Goal: Information Seeking & Learning: Learn about a topic

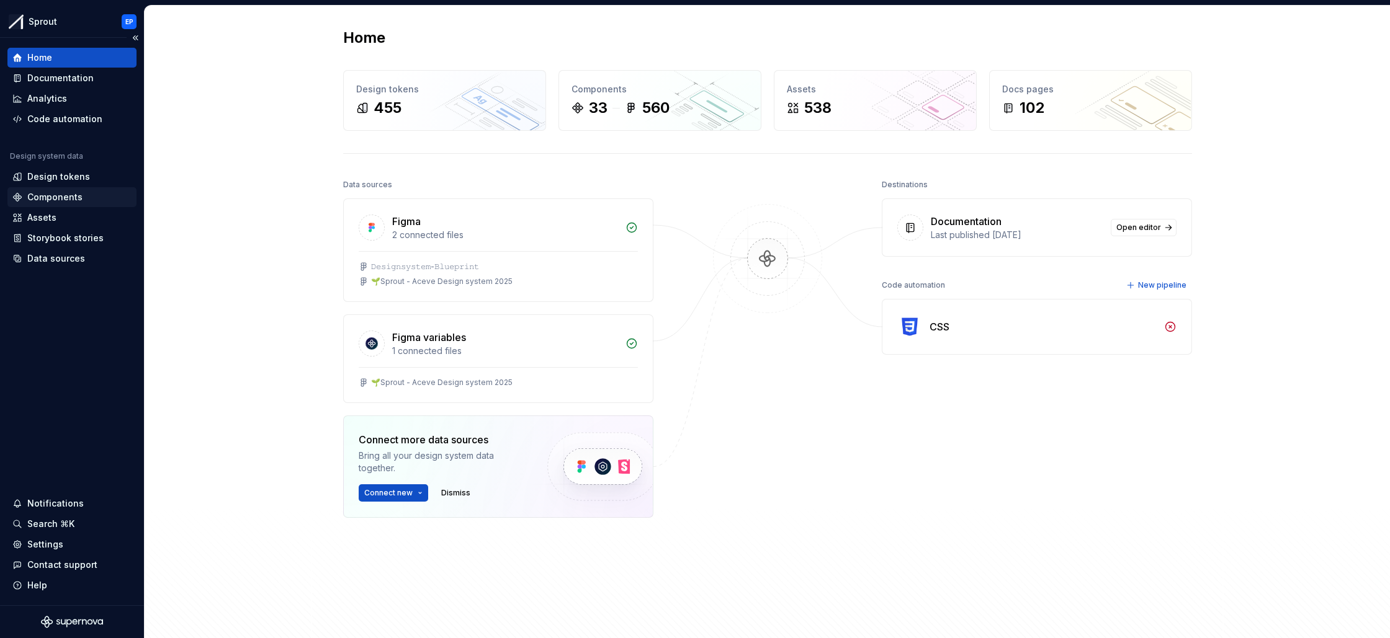
click at [58, 193] on div "Components" at bounding box center [54, 197] width 55 height 12
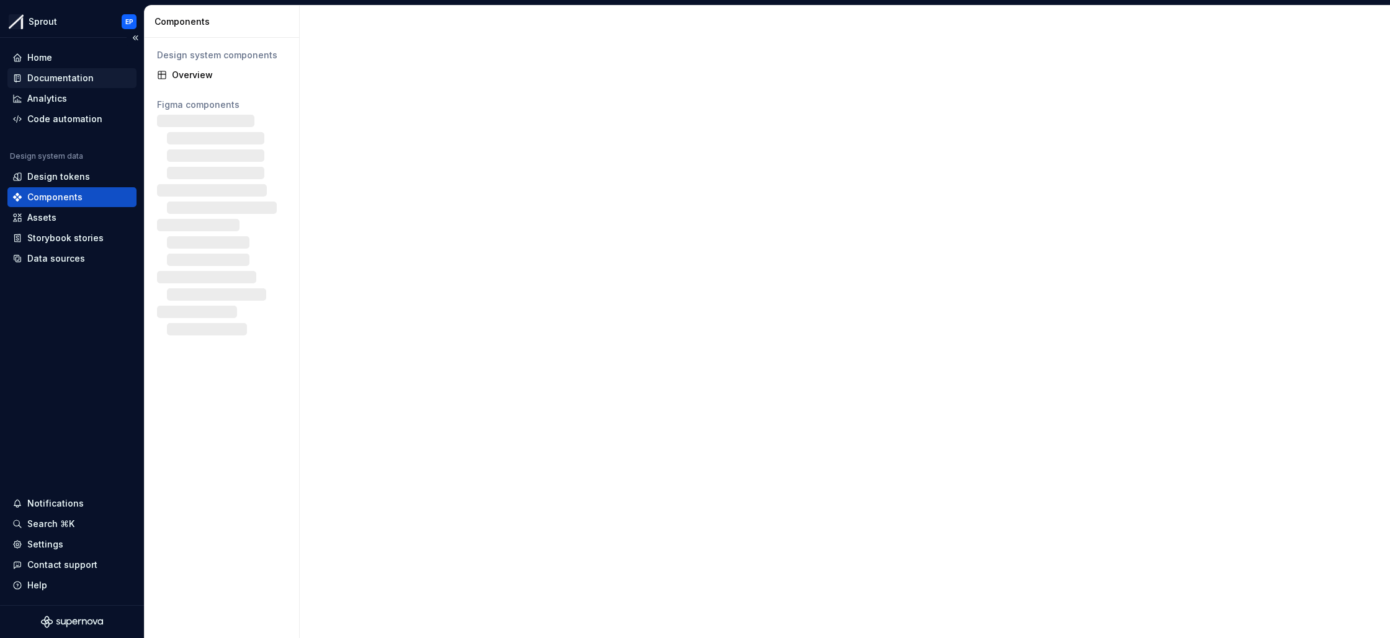
click at [96, 79] on div "Documentation" at bounding box center [71, 78] width 119 height 12
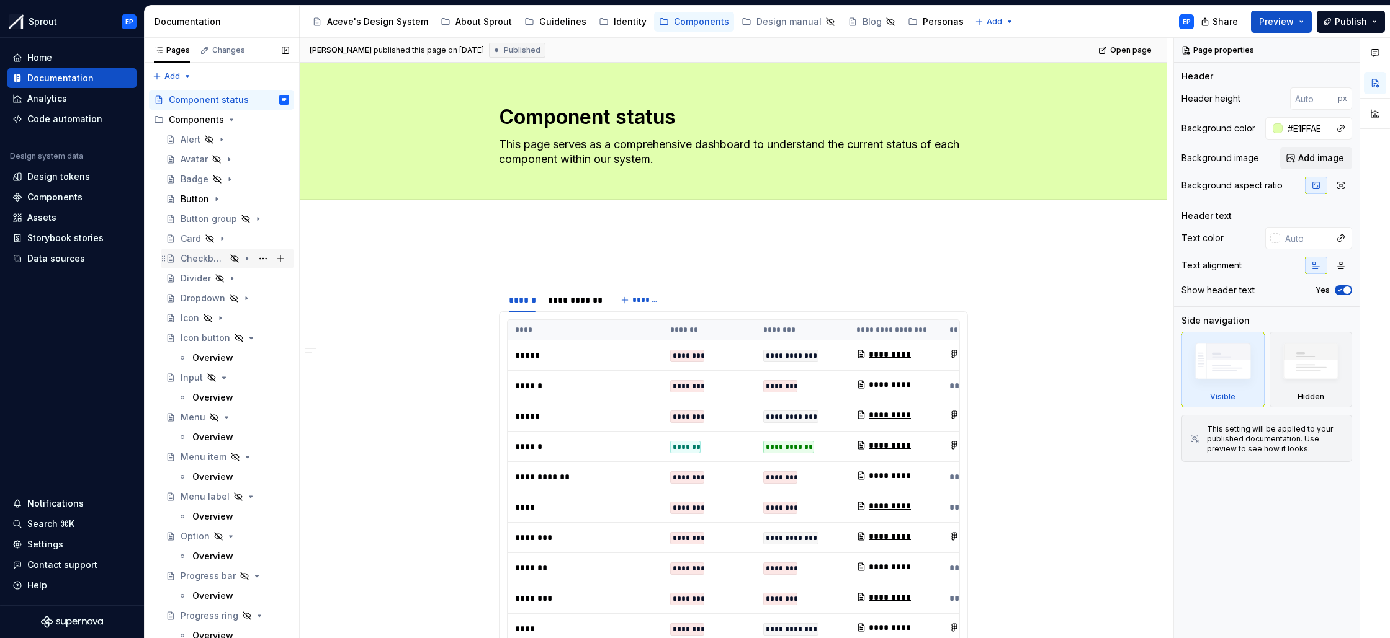
click at [210, 256] on div "Checkboxes" at bounding box center [203, 259] width 45 height 12
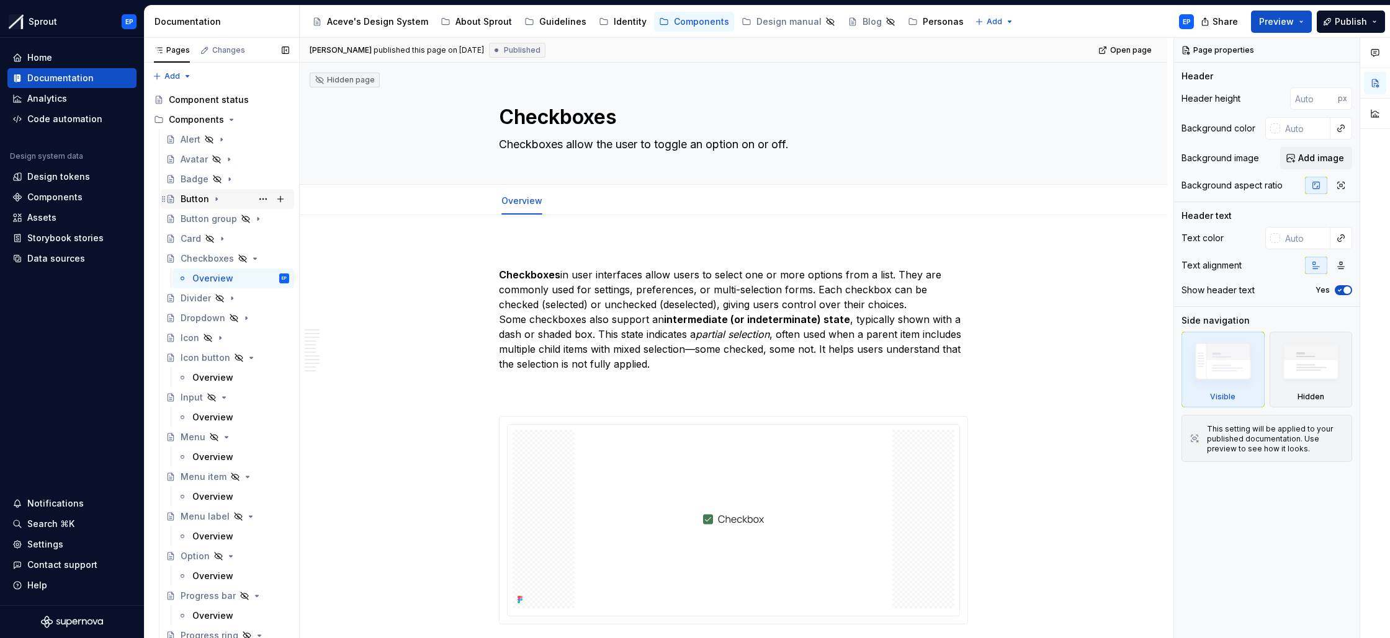
click at [205, 197] on div "Button" at bounding box center [195, 199] width 29 height 12
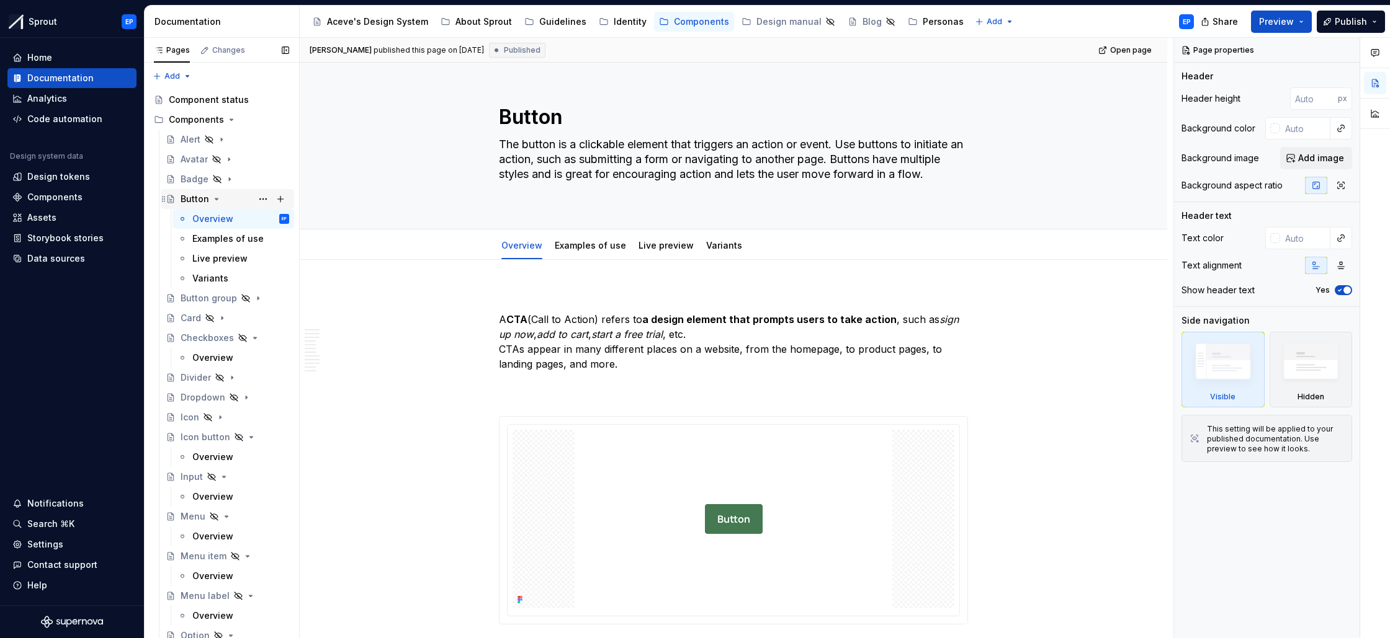
click at [205, 197] on div "Button" at bounding box center [195, 199] width 29 height 12
click at [217, 197] on icon "Page tree" at bounding box center [217, 199] width 10 height 10
click at [593, 244] on link "Examples of use" at bounding box center [590, 245] width 71 height 11
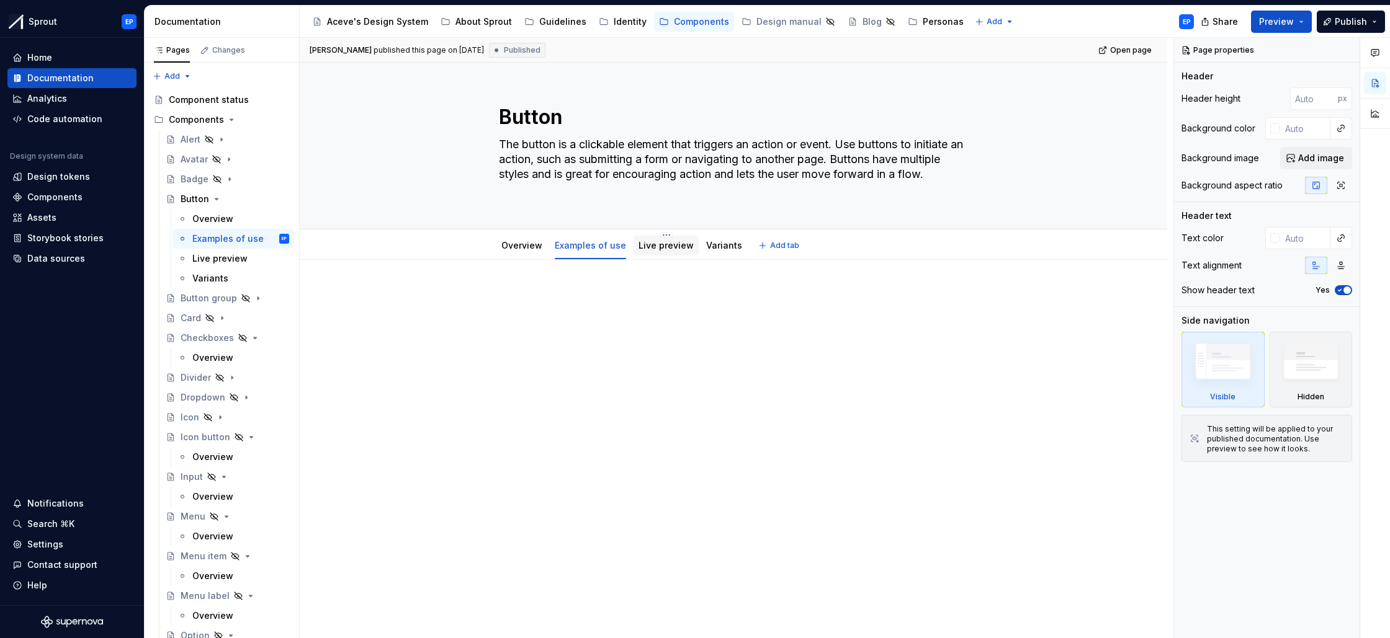
click at [652, 252] on div "Live preview" at bounding box center [665, 245] width 55 height 15
click at [671, 249] on link "Live preview" at bounding box center [665, 245] width 55 height 11
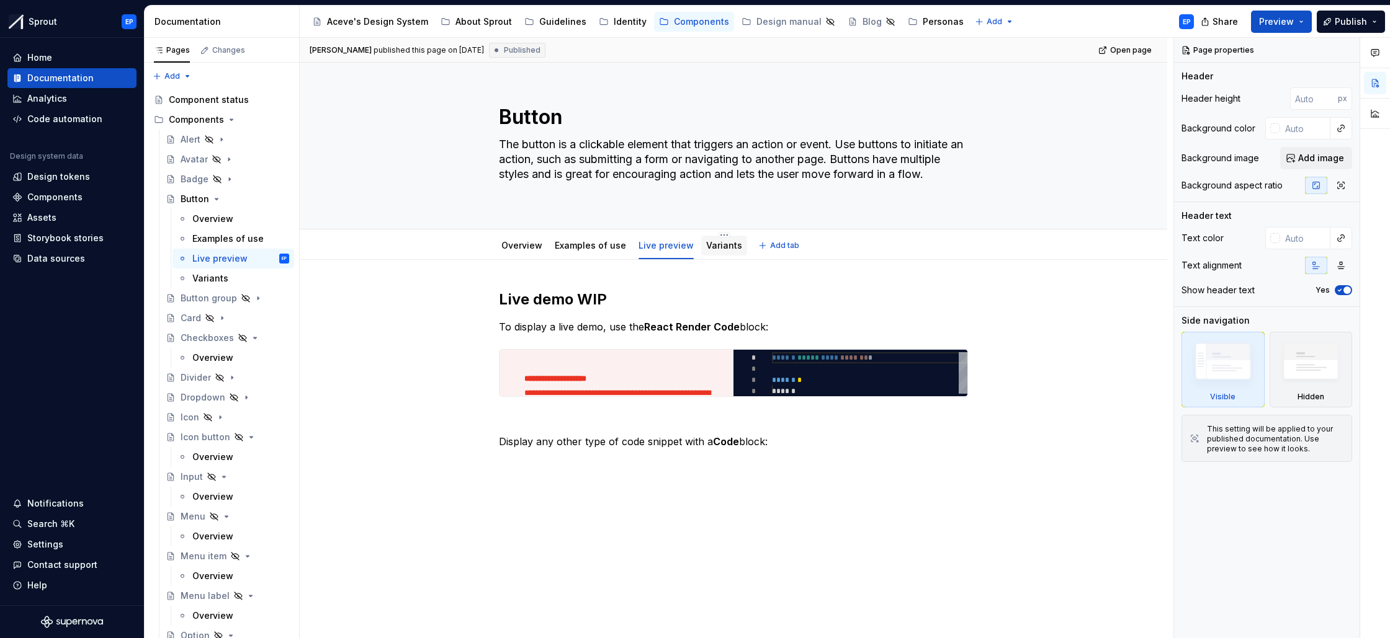
click at [709, 247] on link "Variants" at bounding box center [724, 245] width 36 height 11
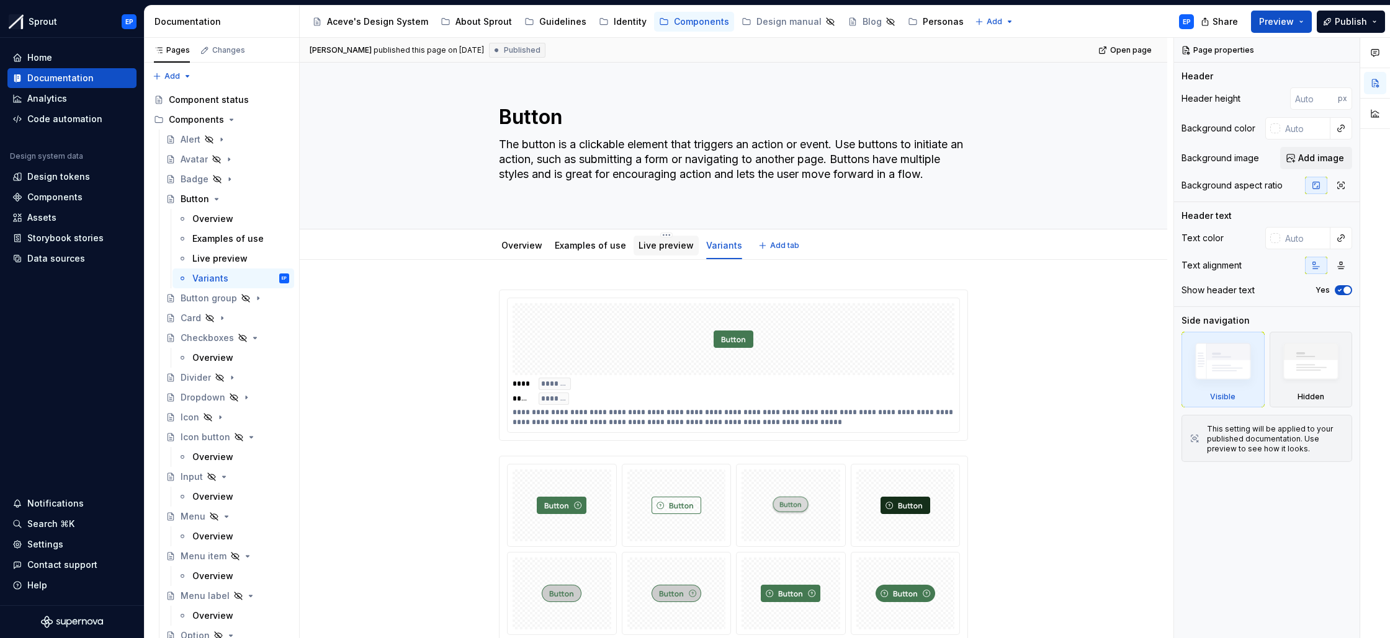
click at [658, 241] on link "Live preview" at bounding box center [665, 245] width 55 height 11
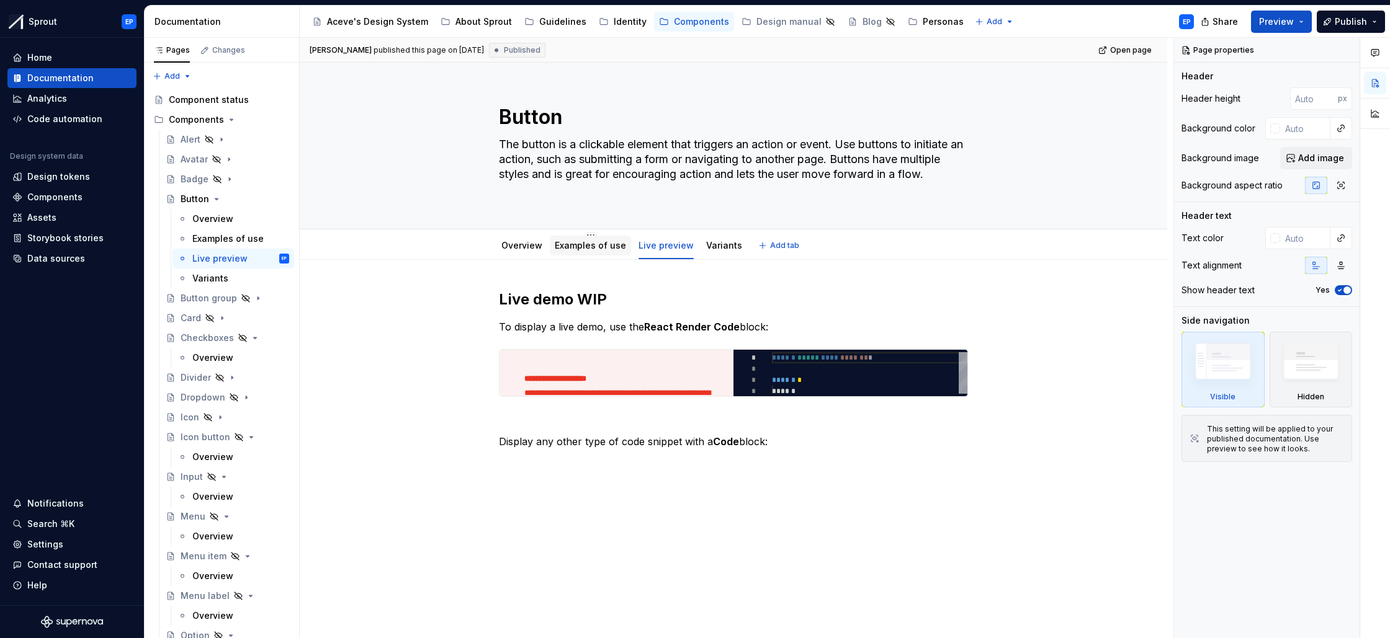
click at [607, 241] on link "Examples of use" at bounding box center [590, 245] width 71 height 11
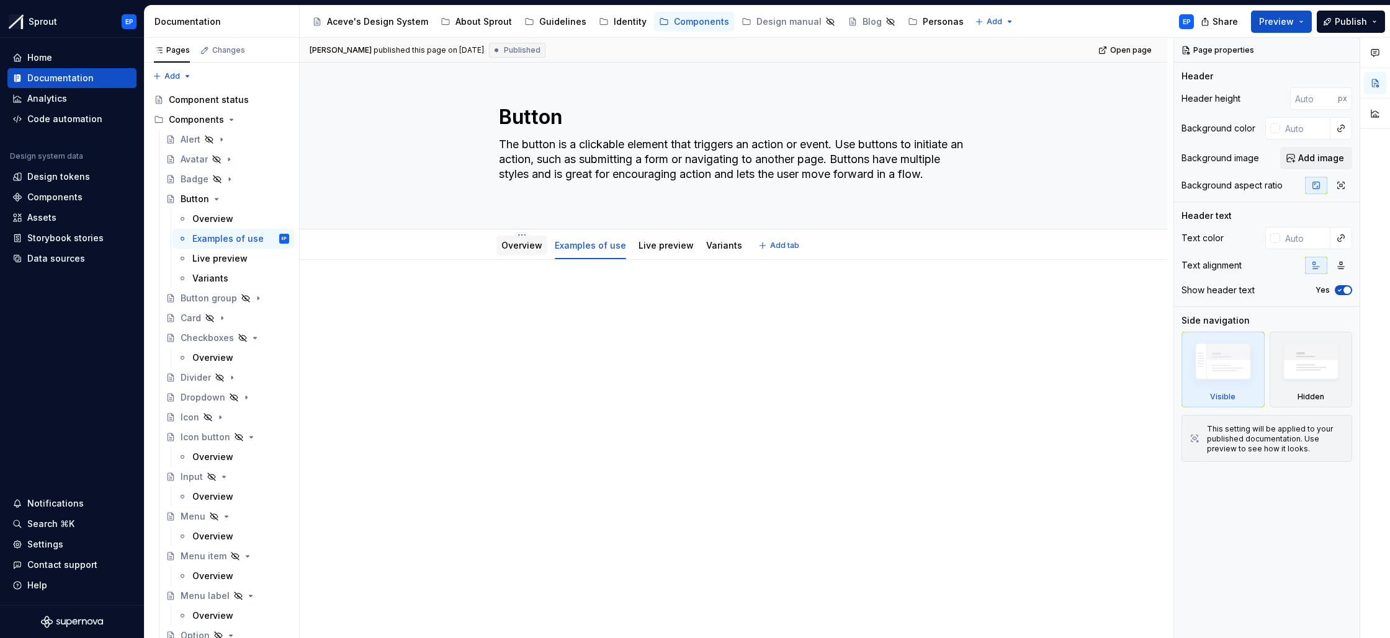
click at [537, 243] on link "Overview" at bounding box center [521, 245] width 41 height 11
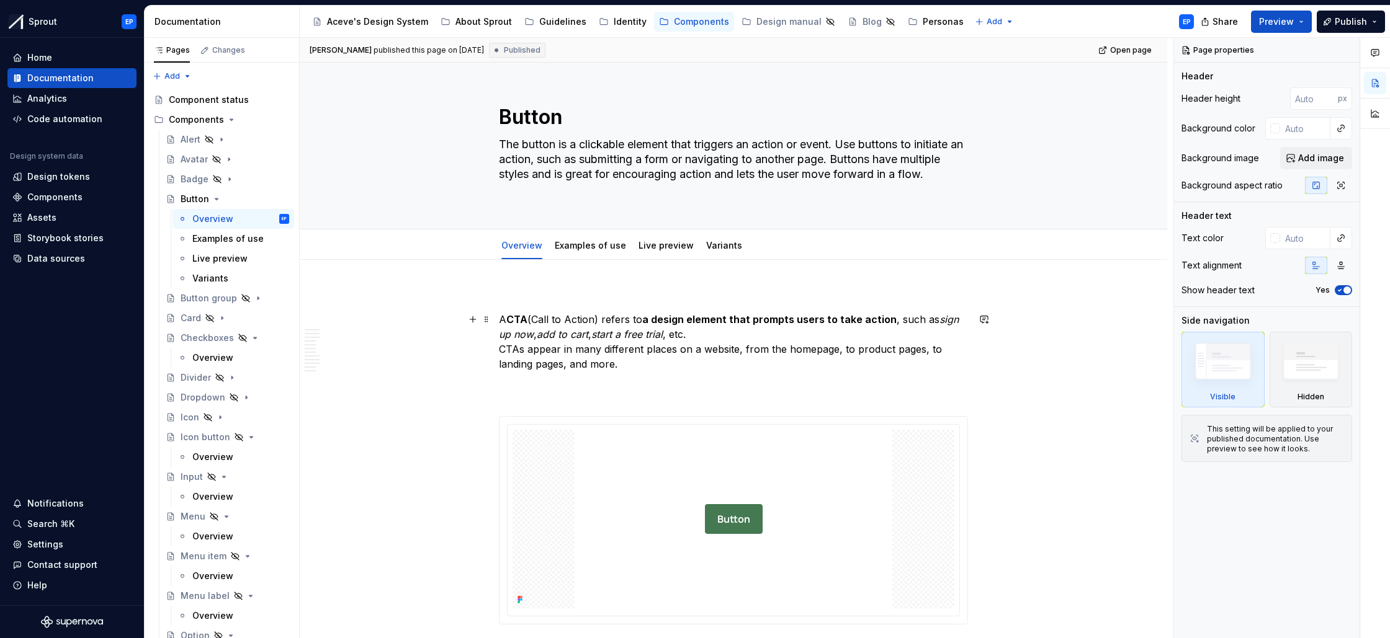
type textarea "*"
